Goal: Information Seeking & Learning: Learn about a topic

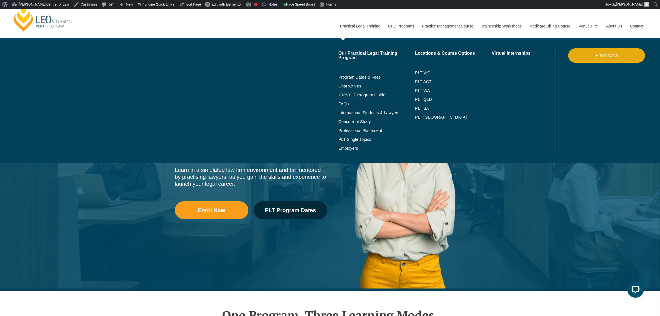
click at [419, 114] on li "PLT [GEOGRAPHIC_DATA]" at bounding box center [453, 117] width 77 height 9
click at [421, 116] on link "PLT [GEOGRAPHIC_DATA]" at bounding box center [453, 117] width 77 height 4
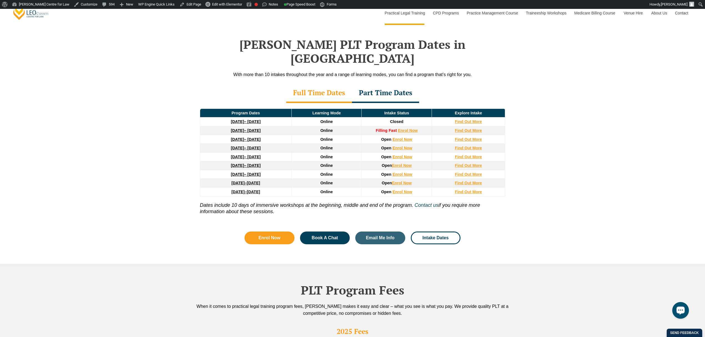
scroll to position [729, 0]
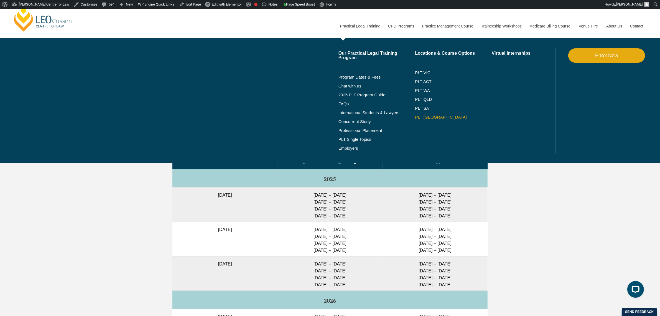
click at [421, 117] on link "PLT [GEOGRAPHIC_DATA]" at bounding box center [453, 117] width 77 height 4
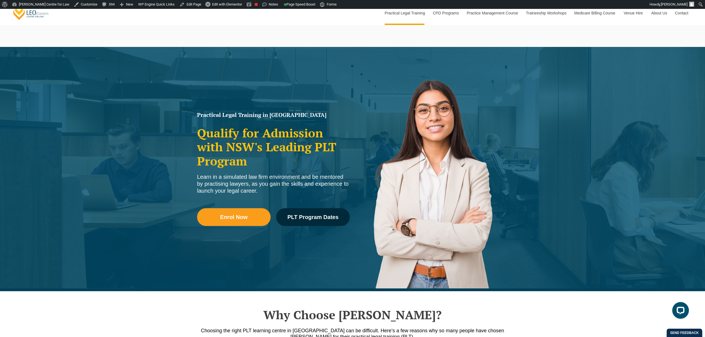
scroll to position [111, 0]
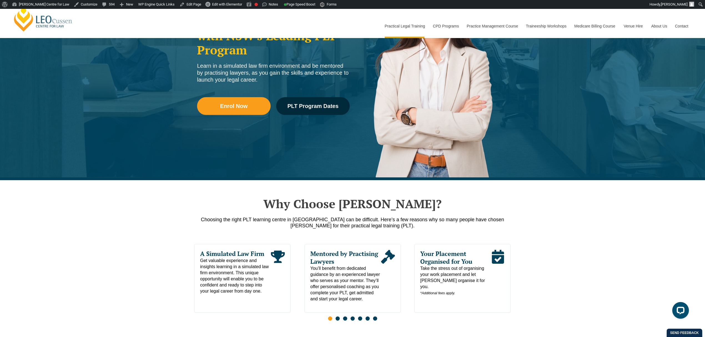
drag, startPoint x: 460, startPoint y: 1, endPoint x: 130, endPoint y: 229, distance: 400.5
click at [130, 231] on div "Why Choose [PERSON_NAME]? Choosing the right PLT learning centre in [GEOGRAPHIC…" at bounding box center [352, 277] width 705 height 194
